Goal: Find specific page/section: Find specific page/section

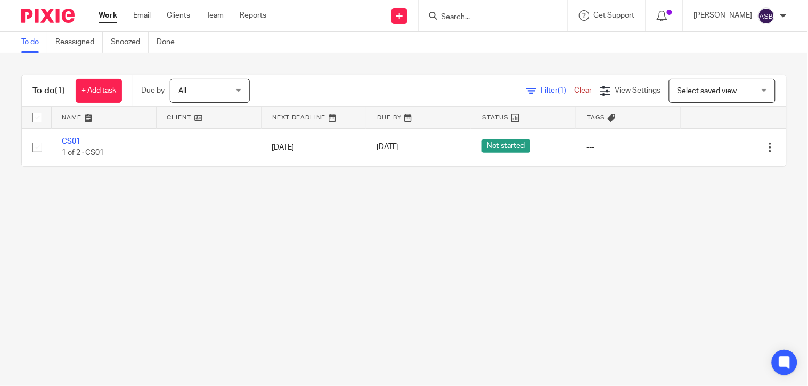
click at [440, 11] on form at bounding box center [496, 15] width 113 height 13
click at [448, 15] on input "Search" at bounding box center [488, 18] width 96 height 10
paste input "TSHENG SERV"
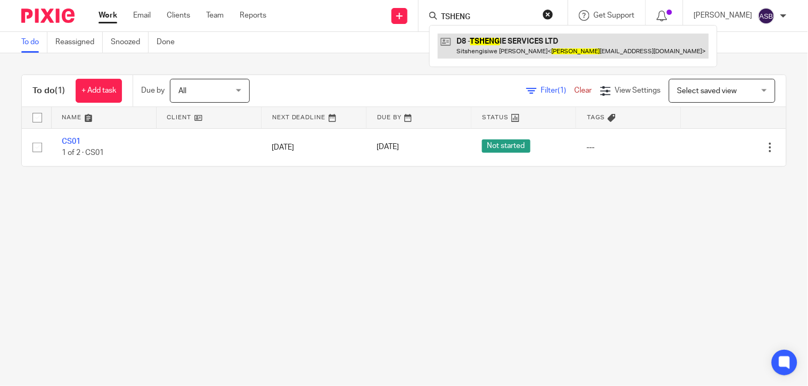
type input "TSHENG"
click at [504, 39] on link at bounding box center [573, 46] width 271 height 24
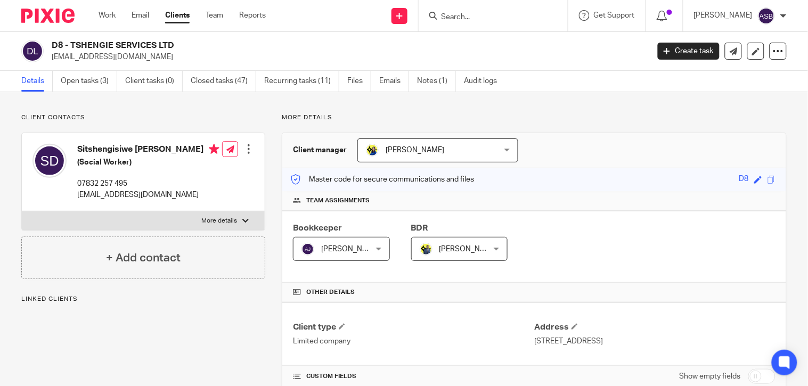
drag, startPoint x: 71, startPoint y: 44, endPoint x: 158, endPoint y: 43, distance: 86.8
click at [158, 43] on h2 "D8 - TSHENGIE SERVICES LTD" at bounding box center [288, 45] width 472 height 11
copy h2 "TSHENGIE SERVICES"
click at [477, 14] on input "Search" at bounding box center [488, 18] width 96 height 10
paste input "K24"
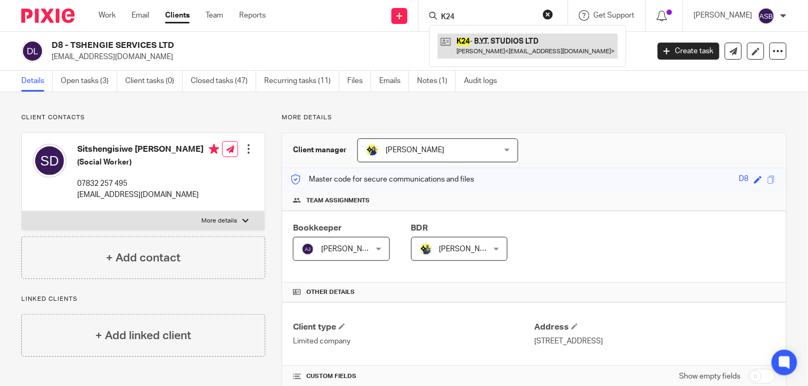
type input "K24"
click at [465, 45] on link at bounding box center [528, 46] width 180 height 24
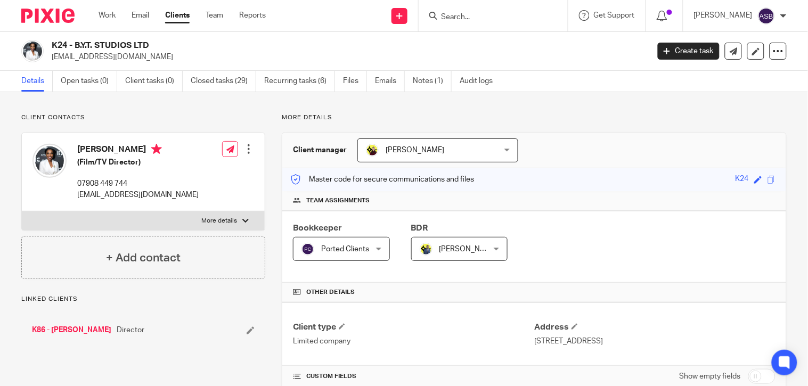
click at [487, 20] on input "Search" at bounding box center [488, 18] width 96 height 10
paste input "BUG TINTERN"
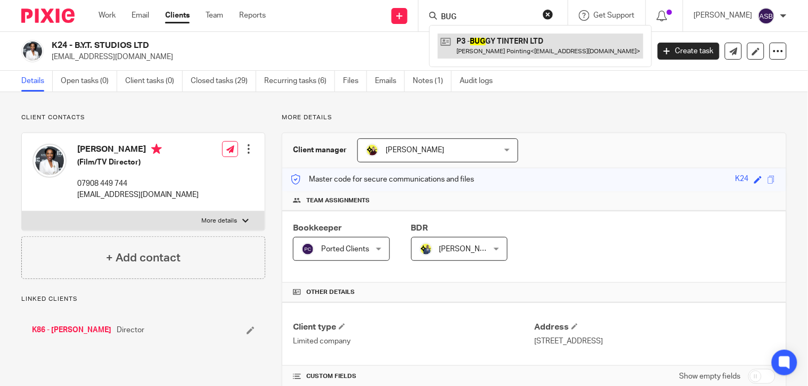
type input "BUG"
click at [494, 46] on link at bounding box center [541, 46] width 206 height 24
click at [474, 43] on link at bounding box center [541, 46] width 206 height 24
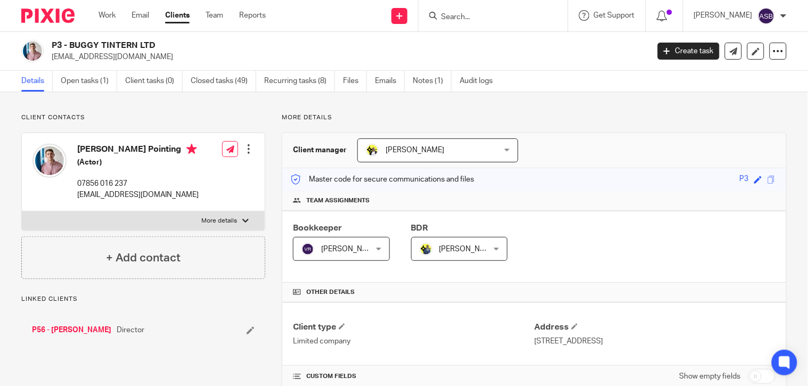
drag, startPoint x: 71, startPoint y: 43, endPoint x: 134, endPoint y: 33, distance: 63.6
click at [134, 33] on div "P3 - BUGGY TINTERN LTD jonispointing@gmail.com Create task Update from Companie…" at bounding box center [404, 51] width 808 height 39
copy h2 "BUGGY TINTERN"
